Goal: Information Seeking & Learning: Learn about a topic

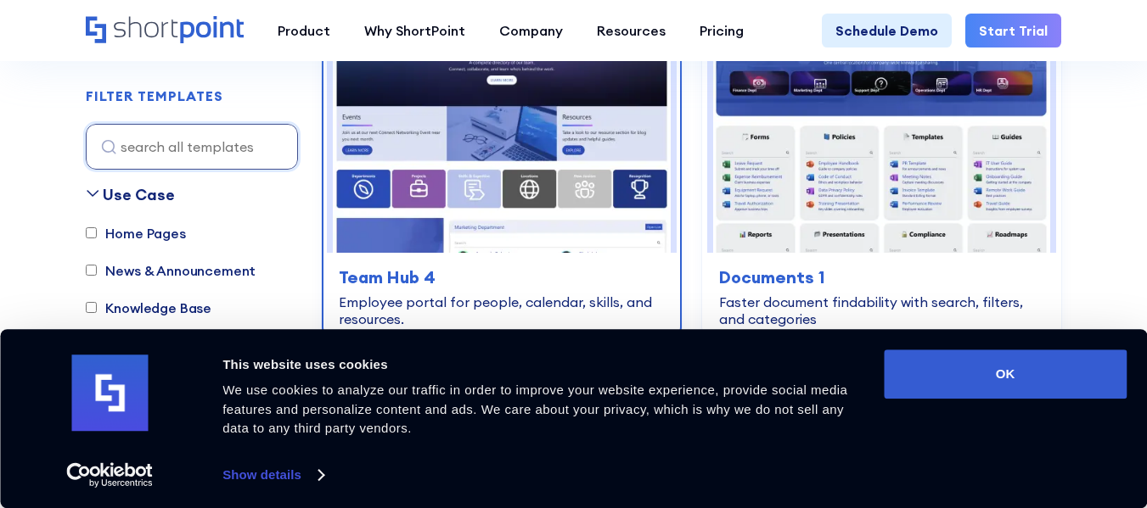
scroll to position [968, 0]
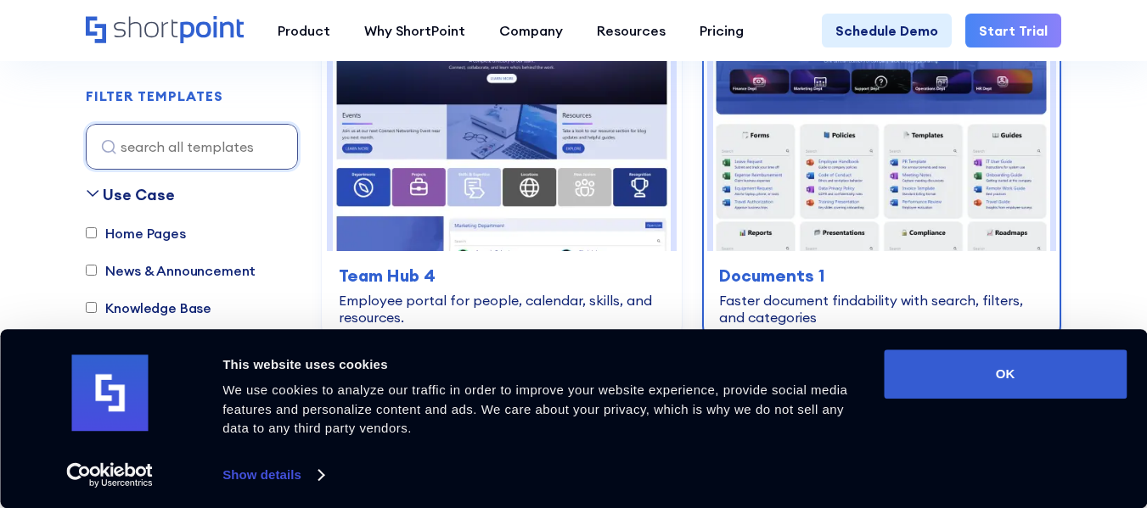
click at [929, 191] on img at bounding box center [881, 127] width 337 height 250
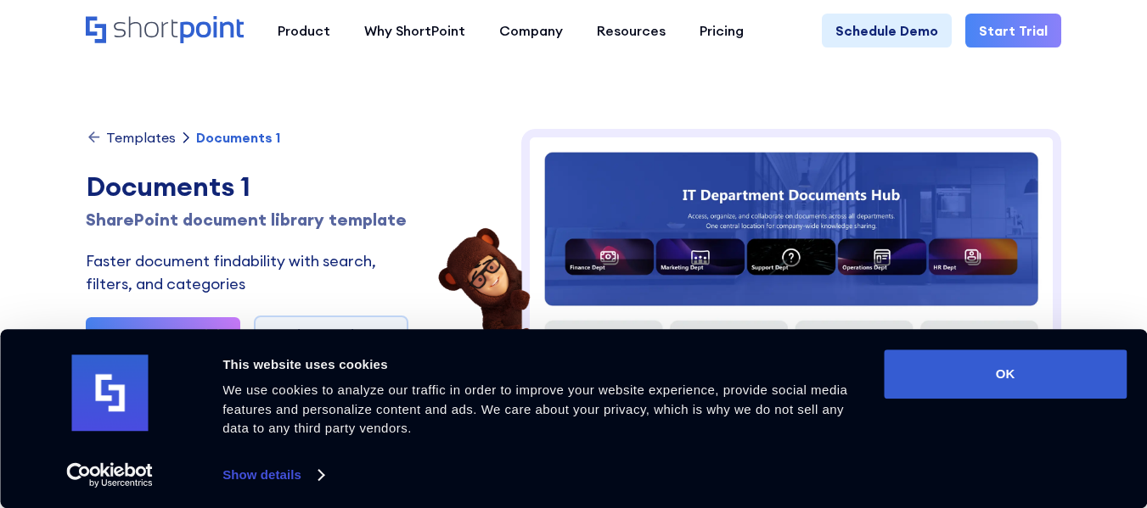
scroll to position [225, 0]
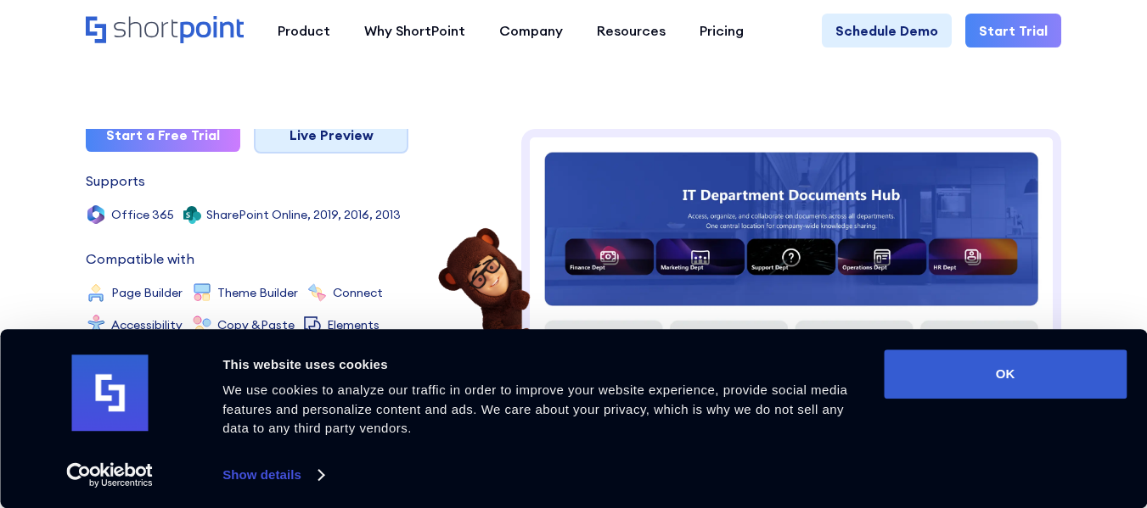
click at [364, 132] on link "Live Preview" at bounding box center [331, 134] width 154 height 37
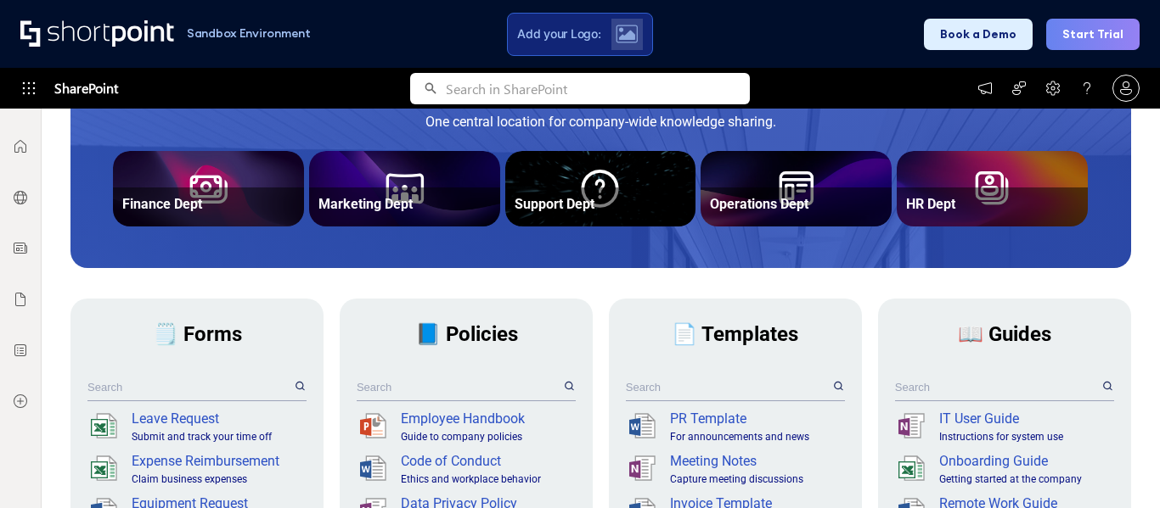
scroll to position [316, 0]
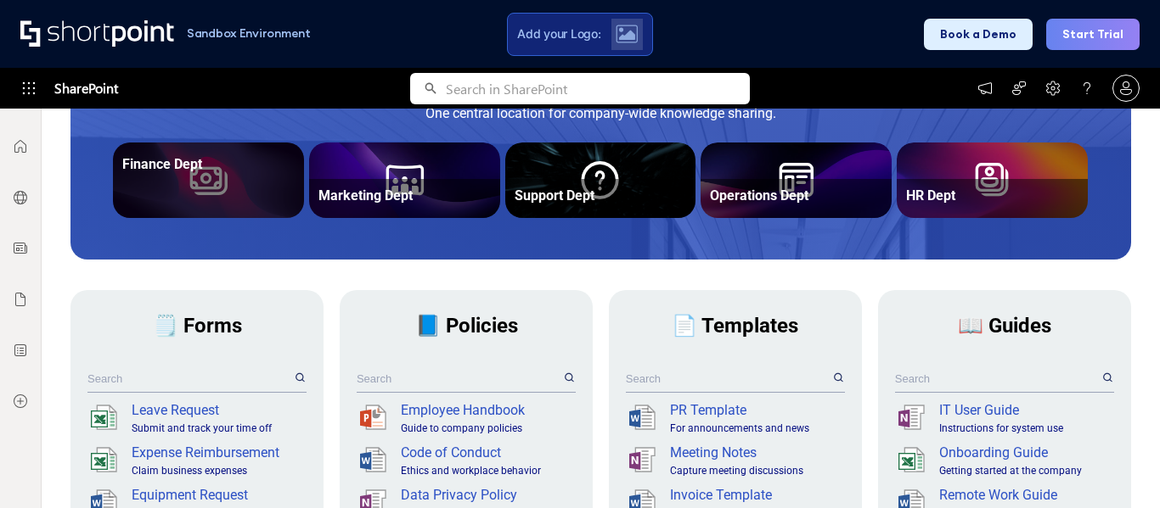
click at [258, 173] on div "Finance Dept" at bounding box center [208, 164] width 181 height 33
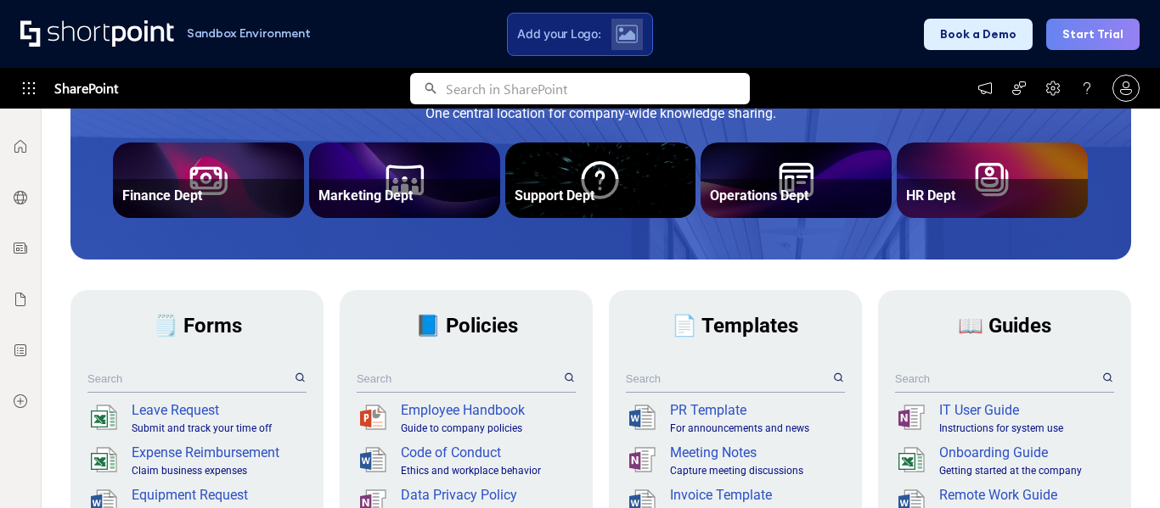
click at [708, 335] on span "📄 Templates" at bounding box center [734, 326] width 126 height 24
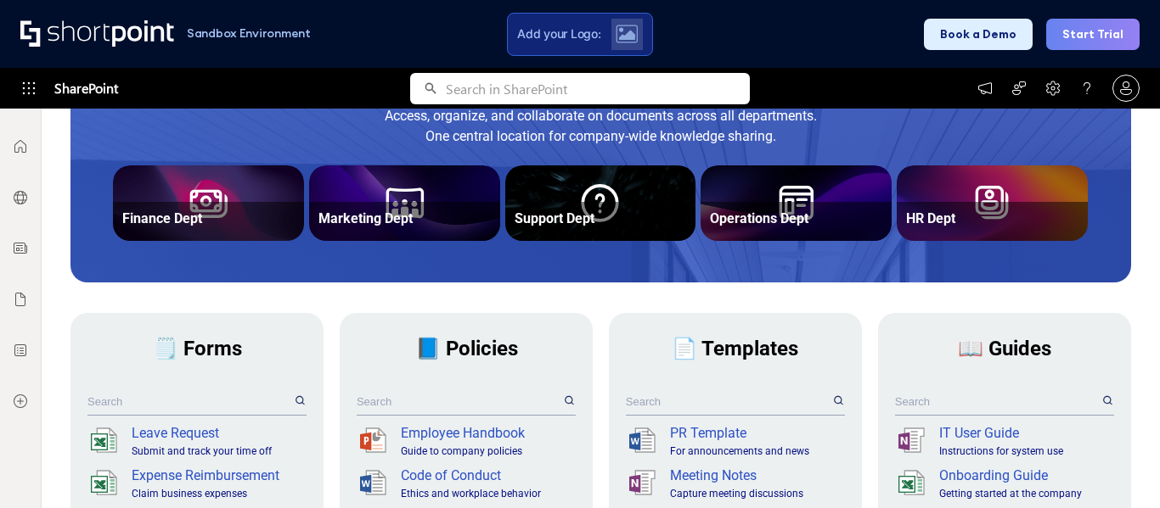
scroll to position [239, 0]
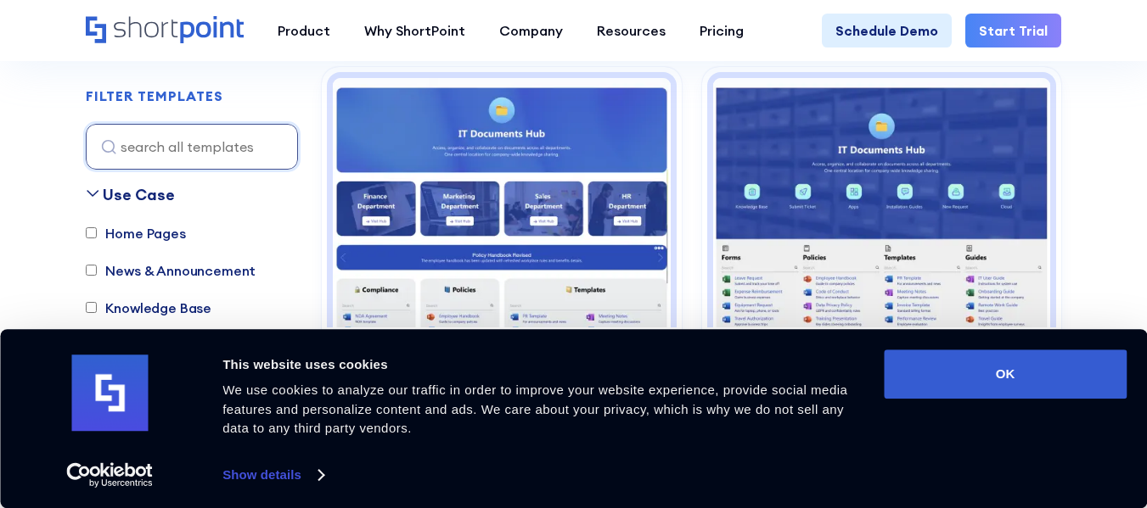
scroll to position [1254, 0]
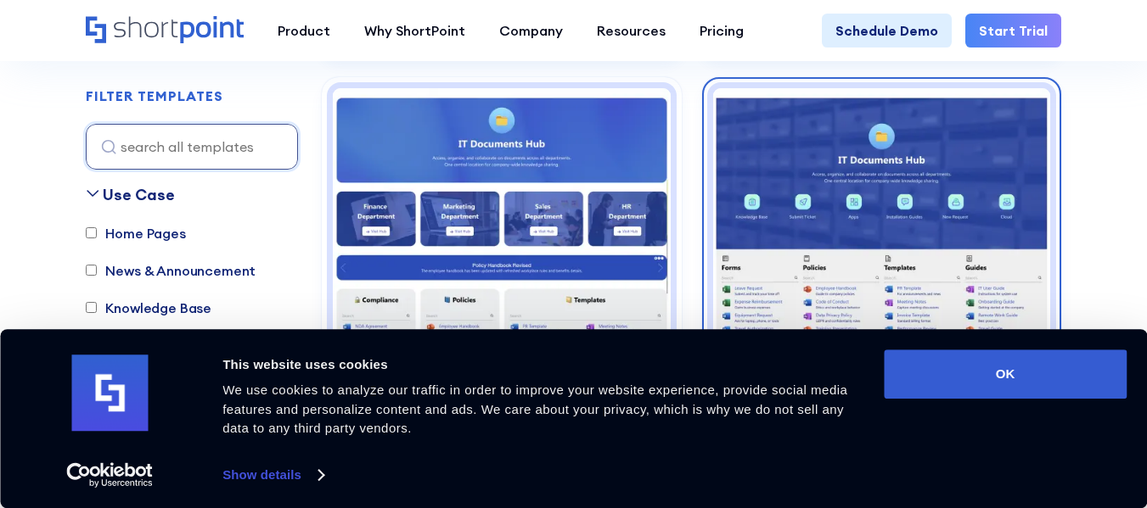
click at [782, 152] on img at bounding box center [881, 213] width 337 height 250
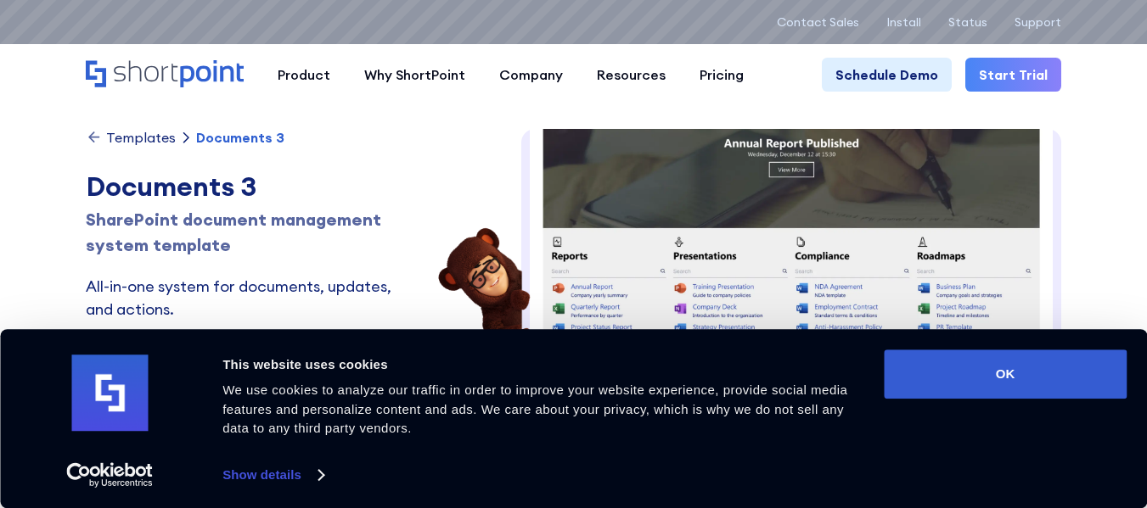
scroll to position [455, 0]
click at [1031, 76] on link "Start Trial" at bounding box center [1013, 75] width 96 height 34
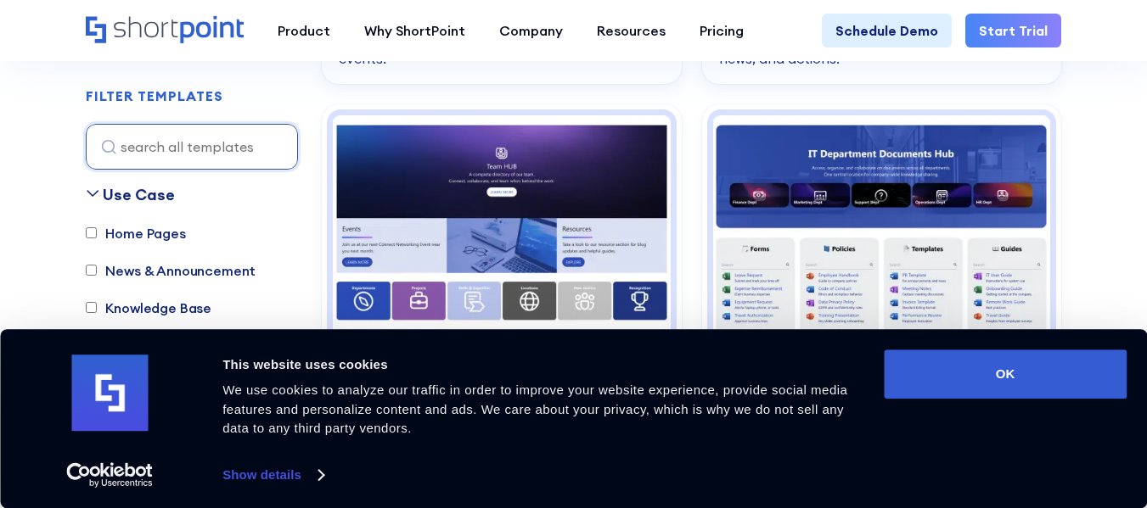
scroll to position [852, 0]
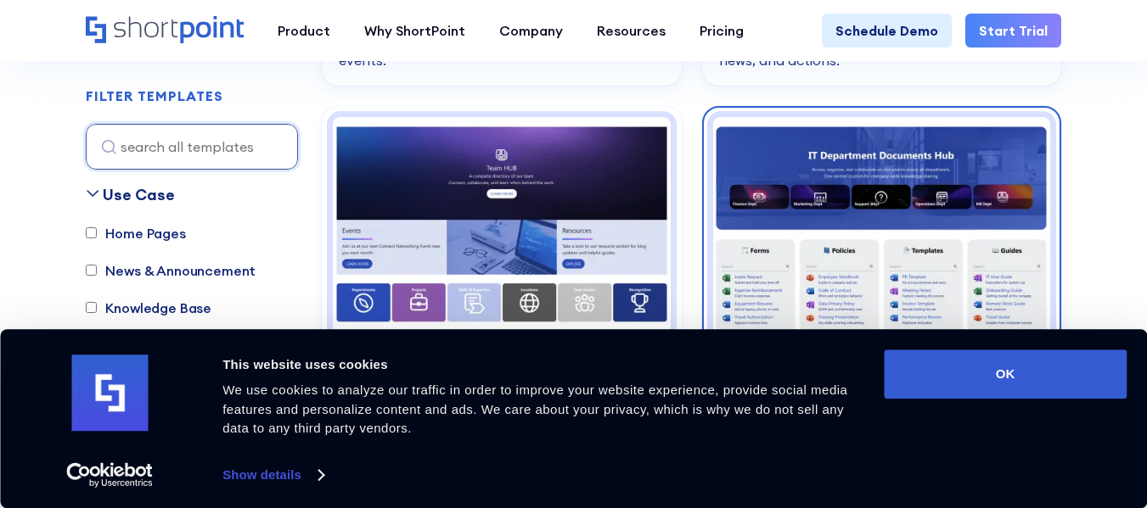
click at [854, 151] on img at bounding box center [881, 242] width 337 height 250
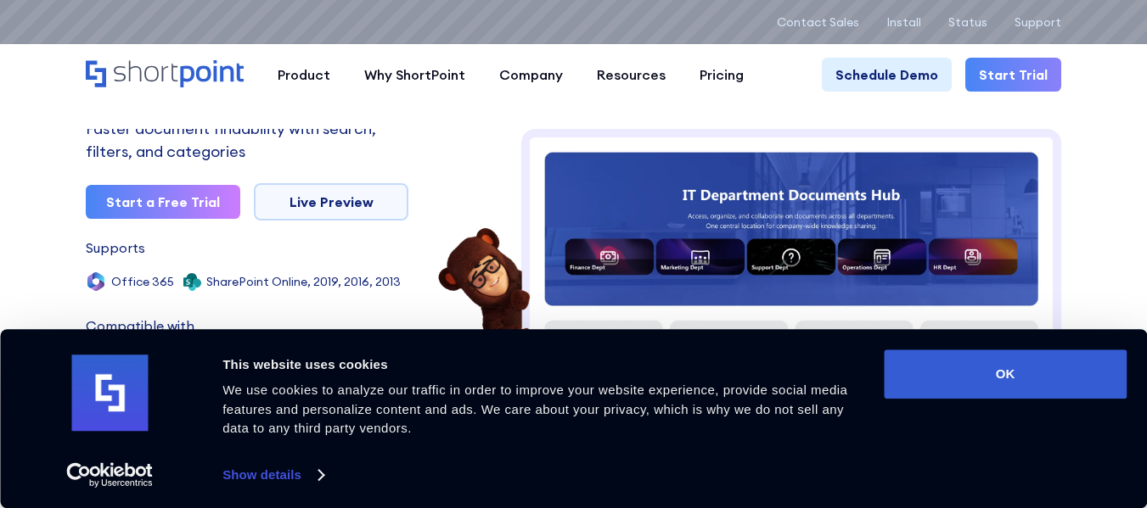
scroll to position [134, 0]
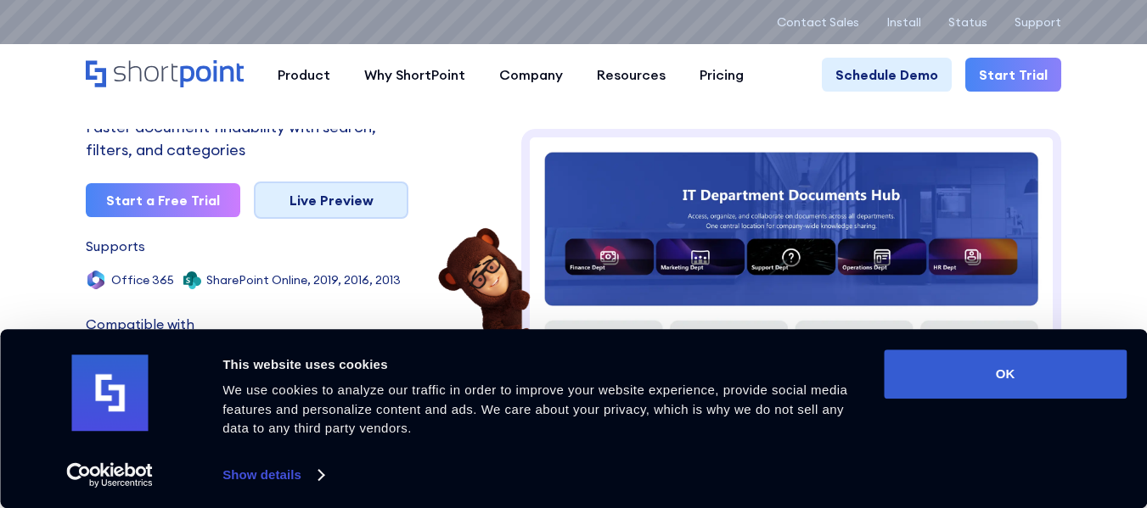
click at [300, 219] on link "Live Preview" at bounding box center [331, 200] width 154 height 37
